Goal: Find specific fact: Find specific fact

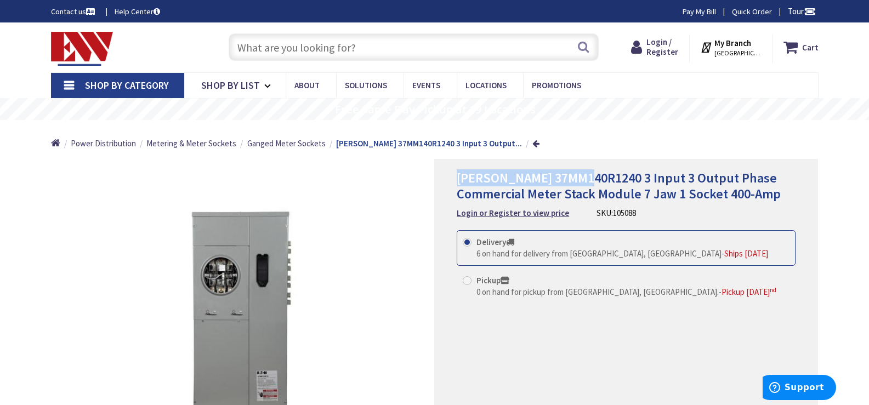
drag, startPoint x: 458, startPoint y: 177, endPoint x: 582, endPoint y: 176, distance: 124.5
click at [582, 176] on span "[PERSON_NAME] 37MM140R1240 3 Input 3 Output Phase Commercial Meter Stack Module…" at bounding box center [619, 185] width 324 height 33
copy span "Eaton 37MM140R1240"
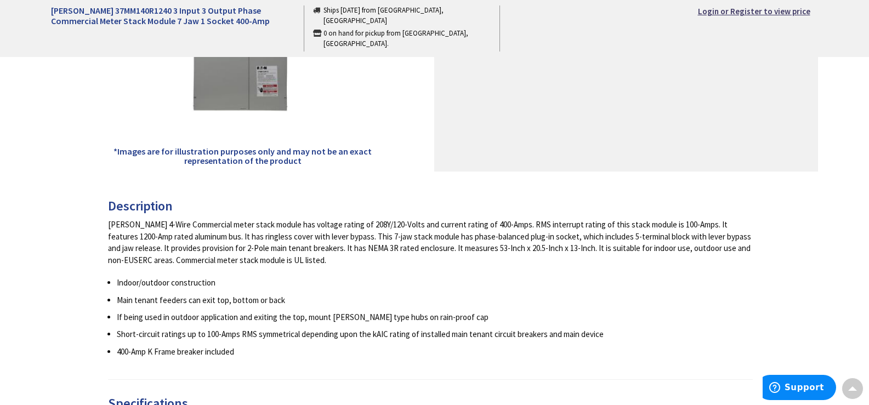
scroll to position [55, 0]
